Goal: Task Accomplishment & Management: Manage account settings

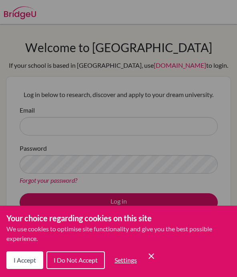
click at [30, 260] on span "I Accept" at bounding box center [25, 260] width 22 height 8
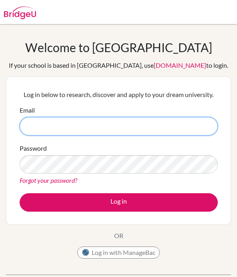
click at [41, 117] on input "Email" at bounding box center [119, 126] width 198 height 18
type input "[EMAIL_ADDRESS][DOMAIN_NAME]"
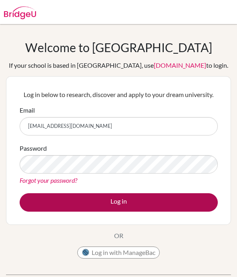
click at [54, 197] on button "Log in" at bounding box center [119, 202] width 198 height 18
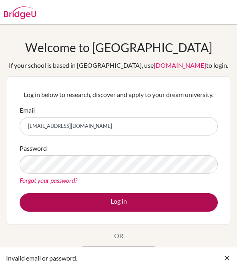
click at [63, 201] on button "Log in" at bounding box center [119, 202] width 198 height 18
